Goal: Share content: Share content

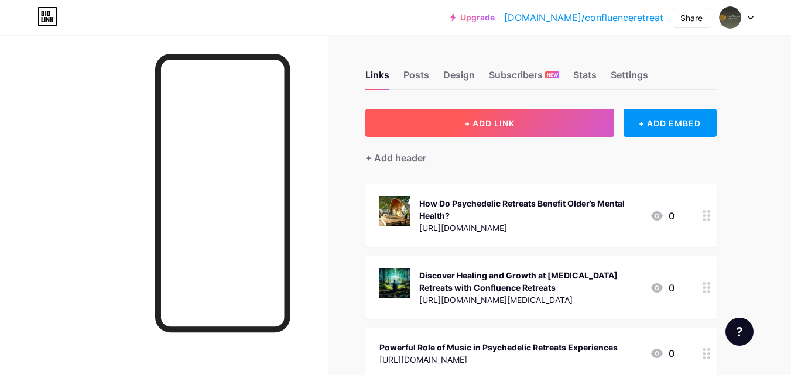
click at [513, 126] on span "+ ADD LINK" at bounding box center [489, 123] width 50 height 10
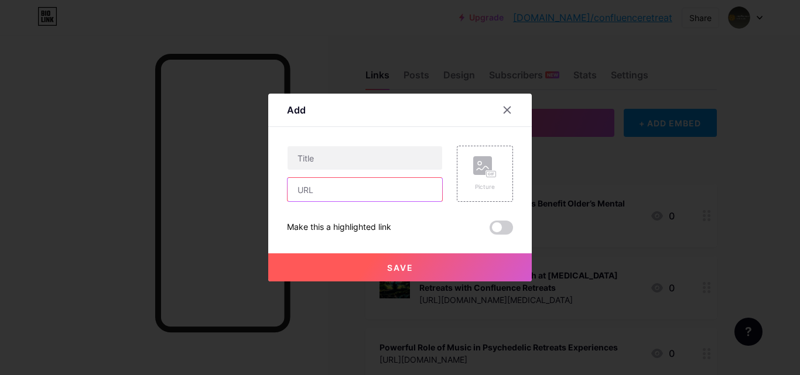
click at [350, 187] on input "text" at bounding box center [364, 189] width 155 height 23
paste input "[URL][DOMAIN_NAME]"
type input "[URL][DOMAIN_NAME]"
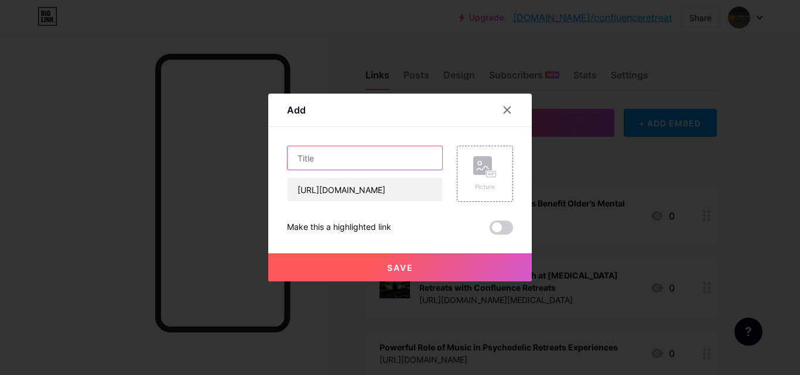
click at [336, 162] on input "text" at bounding box center [364, 157] width 155 height 23
click at [351, 154] on input "text" at bounding box center [364, 157] width 155 height 23
paste input "Discover Life-Changing Psychedelic Retreats With Nature"
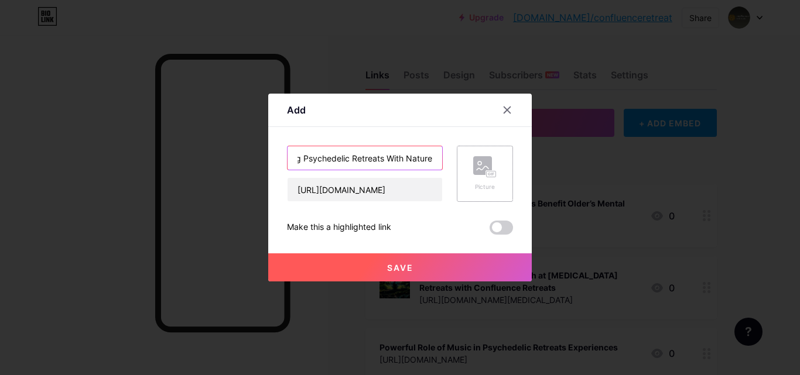
type input "Discover Life-Changing Psychedelic Retreats With Nature"
click at [459, 160] on div "Picture" at bounding box center [485, 174] width 56 height 56
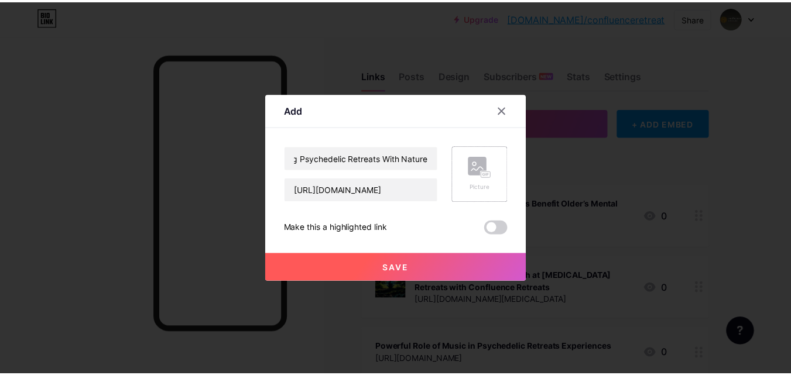
scroll to position [0, 0]
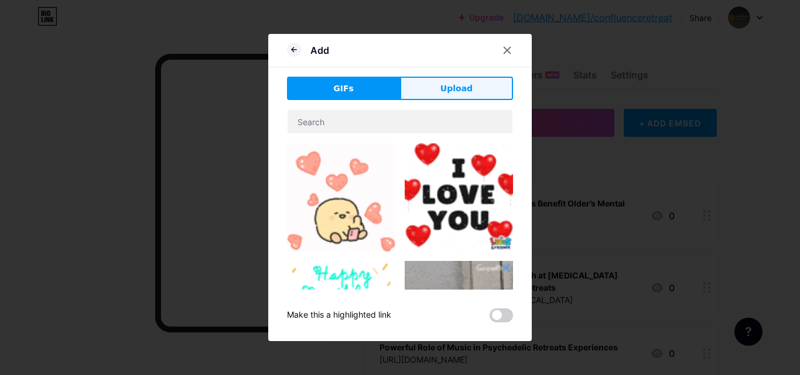
click at [430, 85] on button "Upload" at bounding box center [456, 88] width 113 height 23
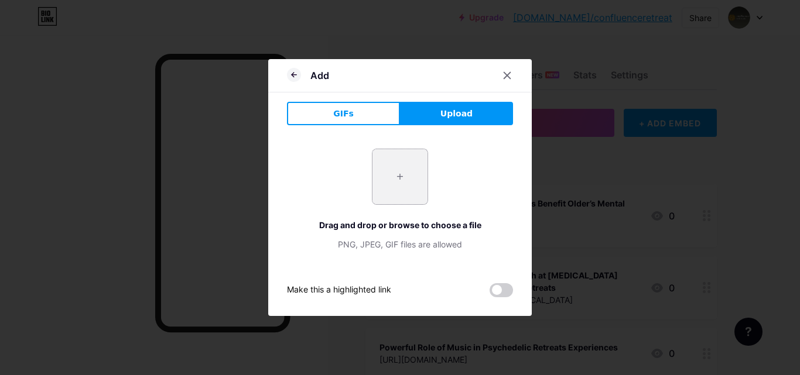
click at [402, 180] on input "file" at bounding box center [399, 176] width 55 height 55
type input "C:\fakepath\confluence retreats logo.jpg"
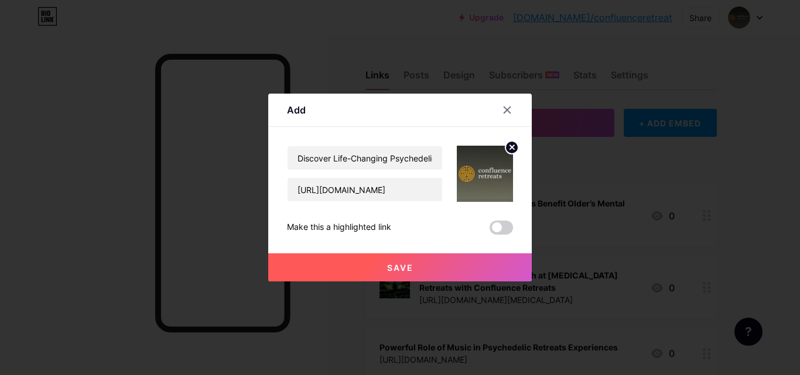
click at [494, 227] on span at bounding box center [500, 228] width 23 height 14
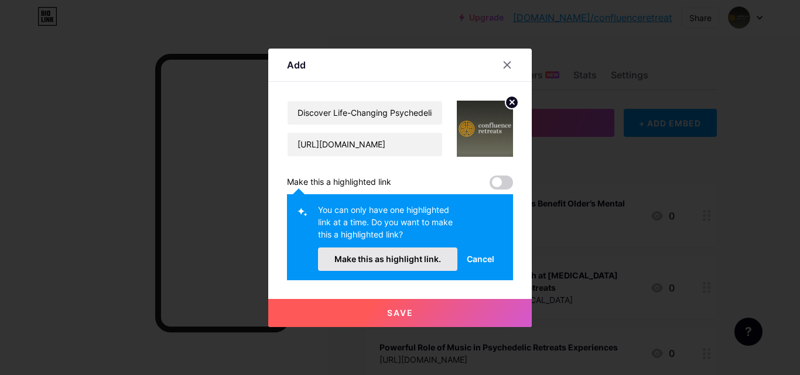
click at [404, 257] on span "Make this as highlight link." at bounding box center [387, 259] width 107 height 10
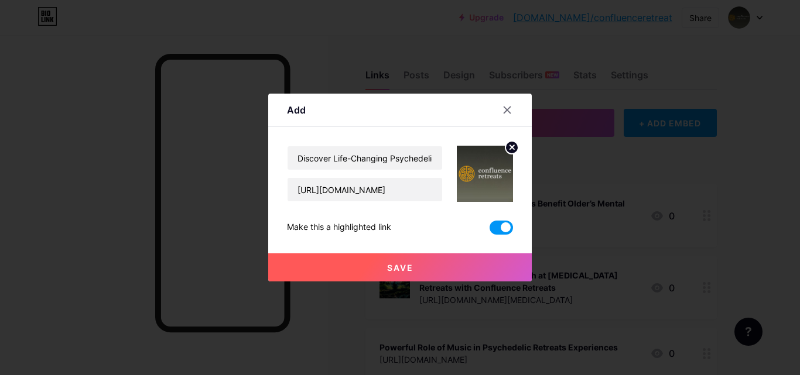
click at [399, 266] on span "Save" at bounding box center [400, 268] width 26 height 10
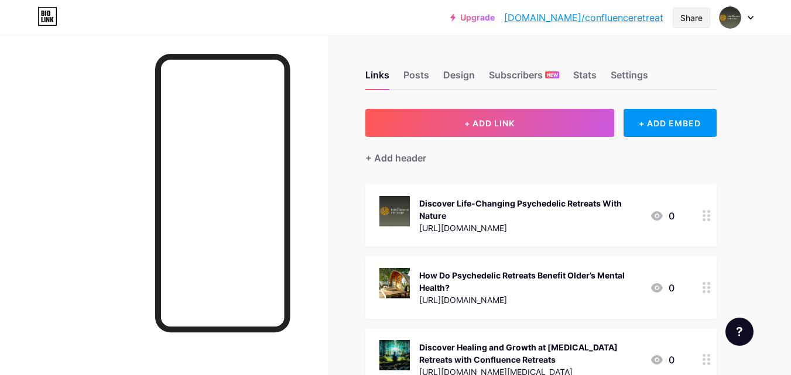
click at [681, 19] on div "Share" at bounding box center [691, 18] width 22 height 12
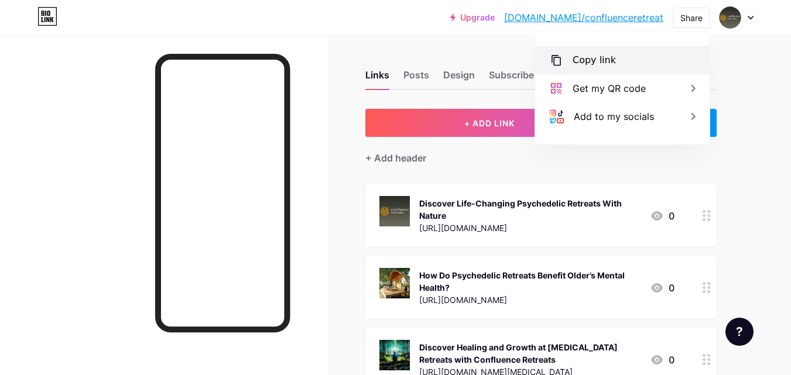
click at [616, 54] on div "Copy link" at bounding box center [622, 60] width 174 height 28
